Goal: Information Seeking & Learning: Learn about a topic

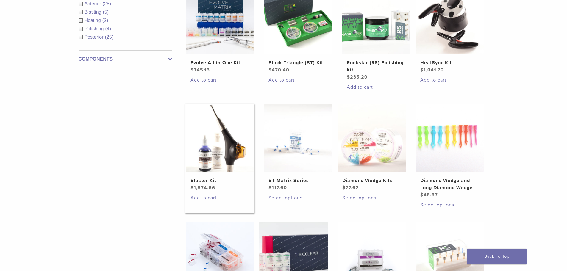
scroll to position [83, 0]
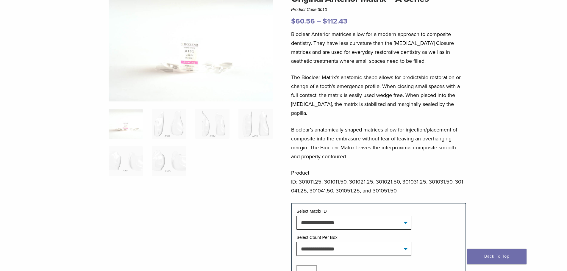
scroll to position [119, 0]
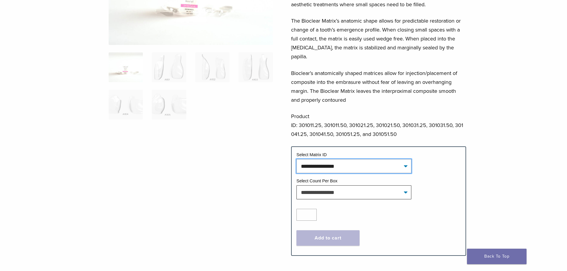
click at [344, 159] on select "**********" at bounding box center [353, 166] width 115 height 14
click at [338, 159] on select "**********" at bounding box center [353, 166] width 115 height 14
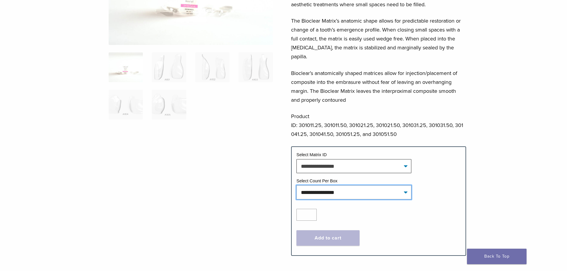
click at [335, 185] on select "**********" at bounding box center [353, 192] width 115 height 14
click at [266, 198] on div at bounding box center [191, 90] width 164 height 311
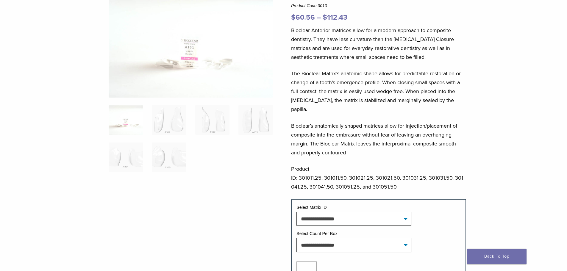
scroll to position [0, 0]
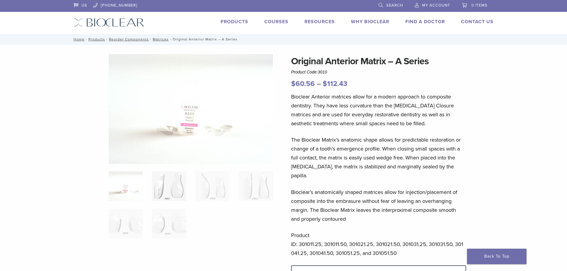
click at [165, 186] on img at bounding box center [169, 186] width 34 height 30
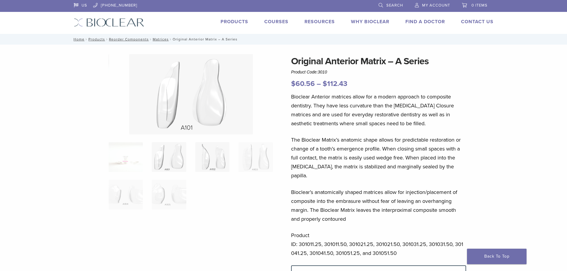
click at [206, 160] on img at bounding box center [212, 157] width 34 height 30
click at [232, 160] on ol at bounding box center [190, 179] width 173 height 75
click at [259, 163] on img at bounding box center [255, 157] width 34 height 30
click at [181, 182] on img at bounding box center [169, 195] width 34 height 30
click at [129, 192] on img at bounding box center [126, 195] width 34 height 30
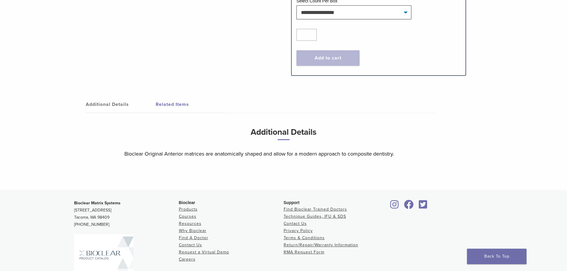
scroll to position [351, 0]
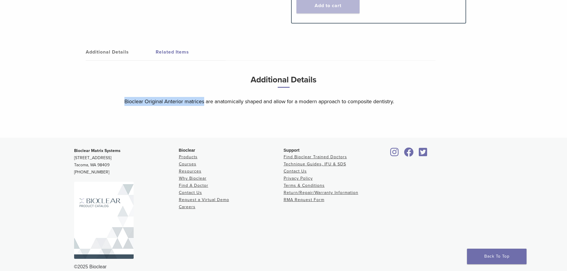
drag, startPoint x: 122, startPoint y: 94, endPoint x: 205, endPoint y: 95, distance: 83.0
click at [205, 95] on div "Additional Details Bioclear Original Anterior matrices are anatomically shaped …" at bounding box center [283, 93] width 327 height 41
copy p "Bioclear Original Anterior matrices"
click at [188, 162] on link "Courses" at bounding box center [188, 164] width 18 height 5
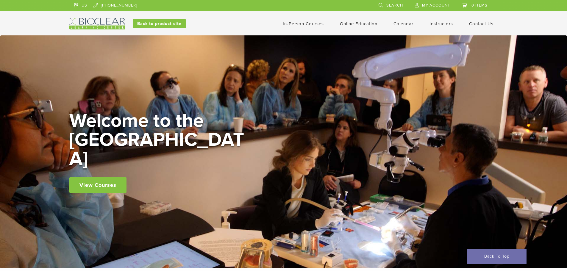
click at [113, 177] on link "View Courses" at bounding box center [97, 184] width 57 height 15
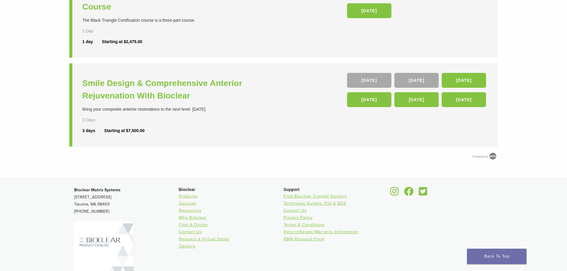
scroll to position [319, 0]
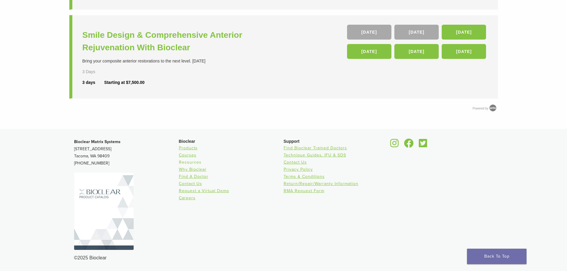
click at [189, 161] on link "Resources" at bounding box center [190, 162] width 23 height 5
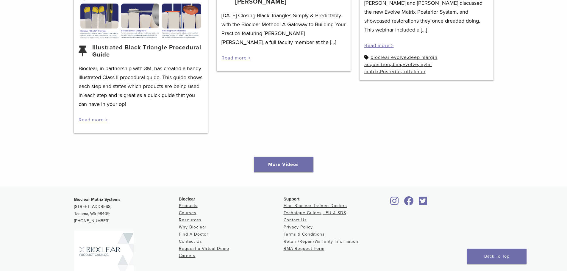
scroll to position [828, 0]
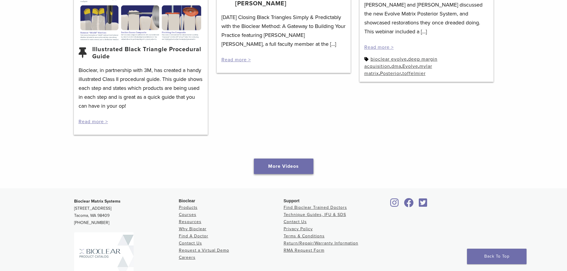
click at [303, 165] on link "More Videos" at bounding box center [283, 166] width 59 height 15
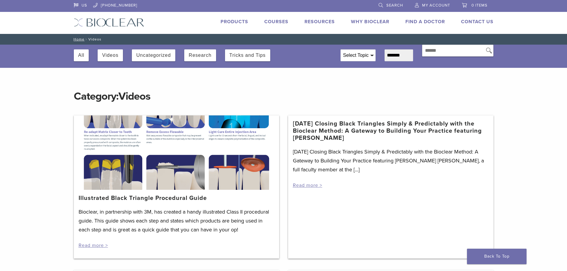
click at [361, 56] on div "Select Topic" at bounding box center [358, 55] width 35 height 11
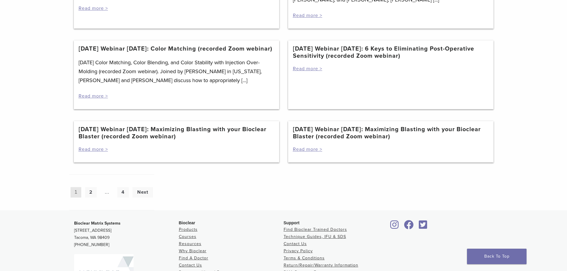
scroll to position [596, 0]
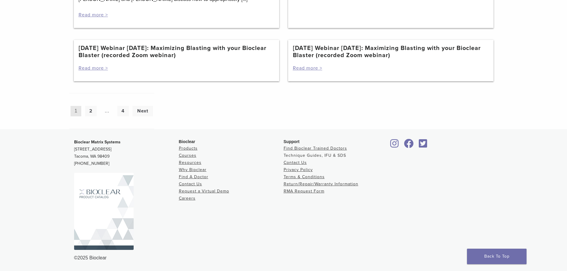
click at [310, 156] on link "Technique Guides, IFU & SDS" at bounding box center [314, 155] width 62 height 5
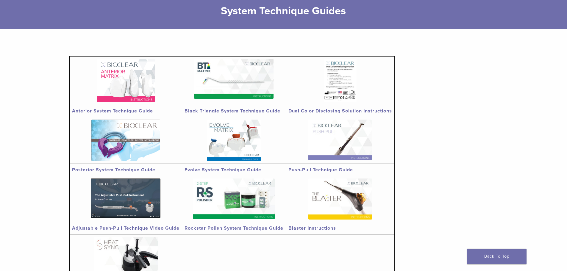
scroll to position [89, 0]
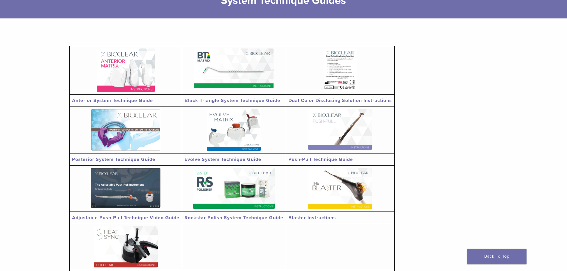
click at [140, 78] on img at bounding box center [126, 69] width 58 height 43
